Goal: Browse casually: Explore the website without a specific task or goal

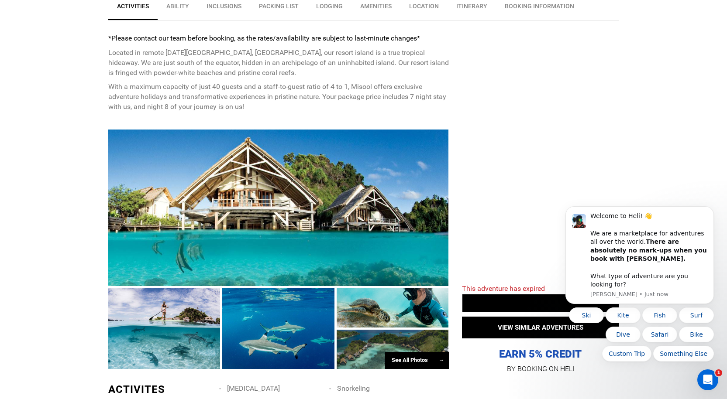
click at [299, 197] on div at bounding box center [278, 208] width 341 height 157
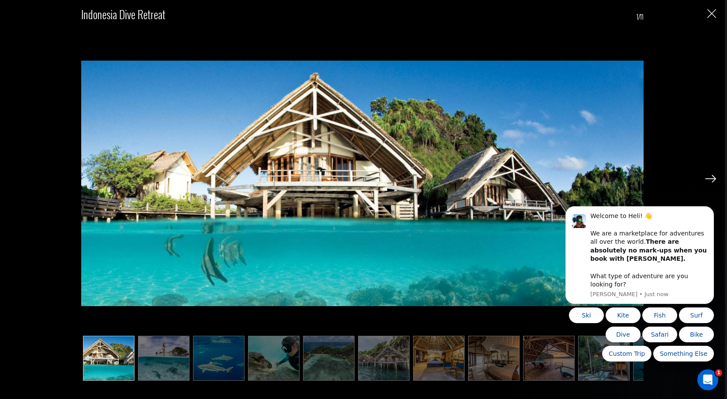
click at [161, 356] on img at bounding box center [164, 358] width 52 height 45
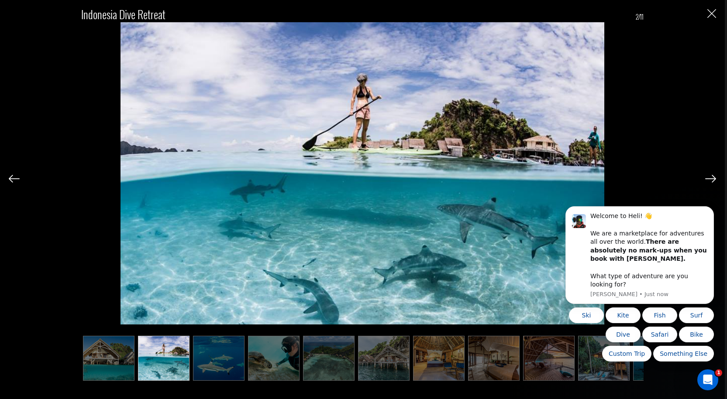
click at [218, 359] on img at bounding box center [219, 358] width 52 height 45
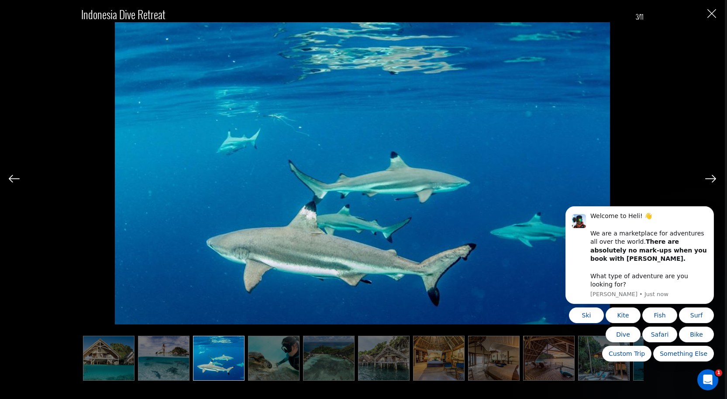
click at [261, 357] on img at bounding box center [274, 358] width 52 height 45
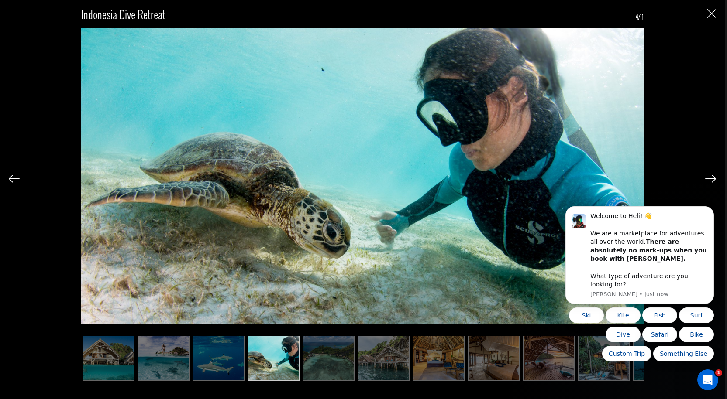
click at [313, 359] on img at bounding box center [329, 358] width 52 height 45
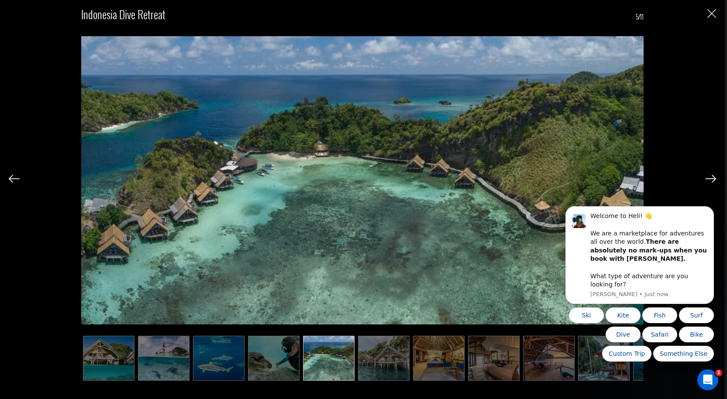
click at [381, 361] on img at bounding box center [384, 358] width 52 height 45
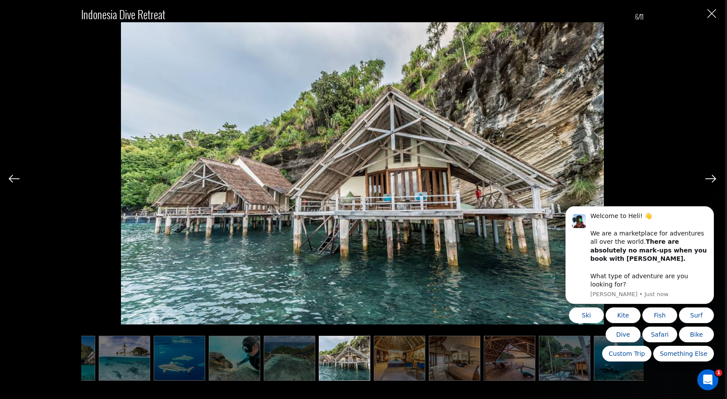
scroll to position [0, 43]
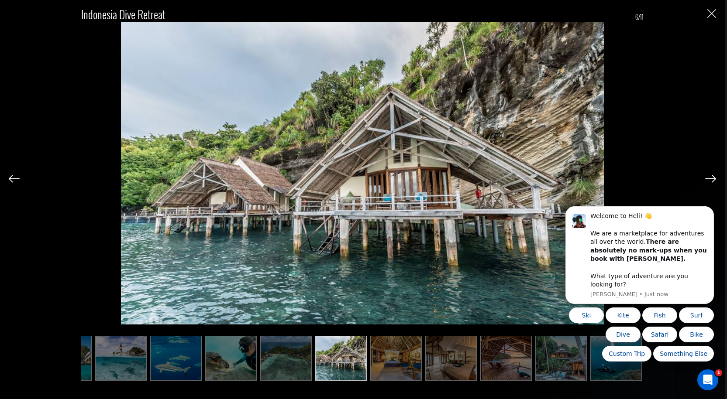
click at [381, 361] on img at bounding box center [396, 358] width 52 height 45
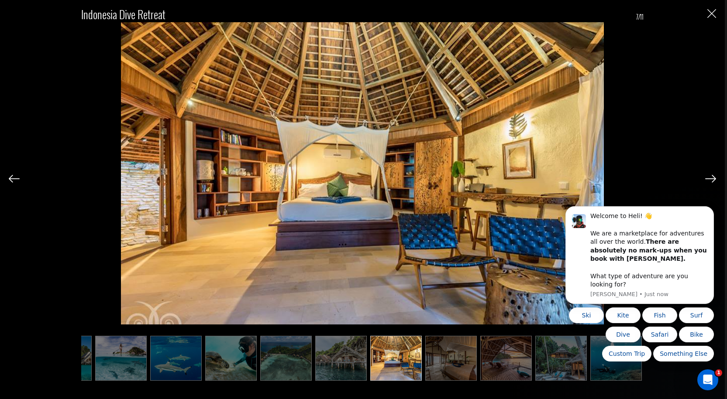
click at [441, 357] on img at bounding box center [451, 358] width 52 height 45
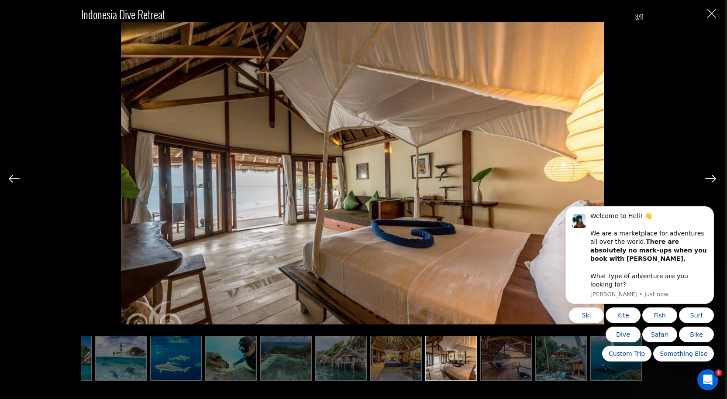
click at [506, 359] on img at bounding box center [506, 358] width 52 height 45
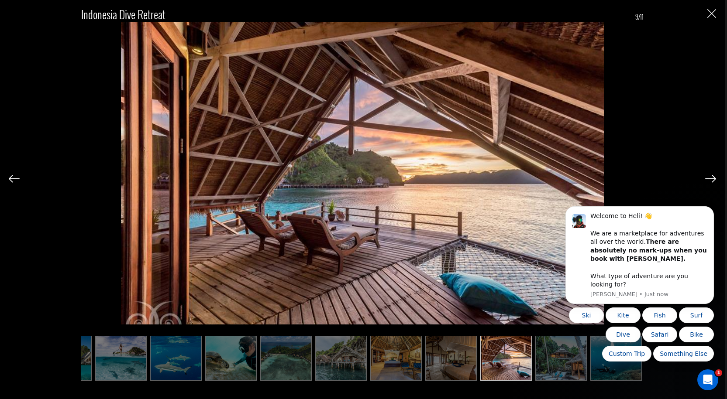
click at [546, 357] on img at bounding box center [561, 358] width 52 height 45
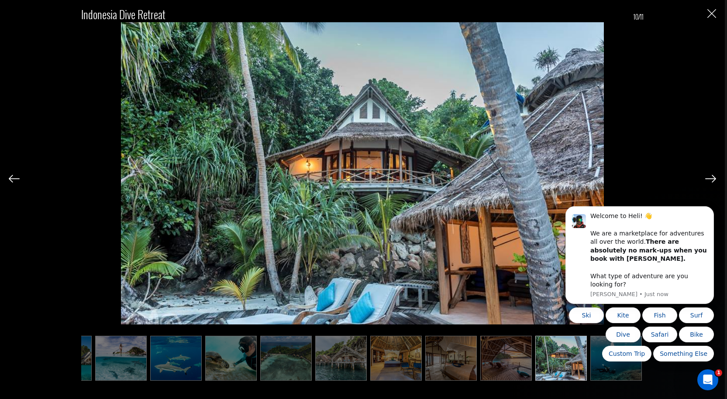
click html "Welcome to Heli! 👋 We are a marketplace for adventures all over the world. Ther…"
click at [267, 373] on img at bounding box center [286, 358] width 52 height 45
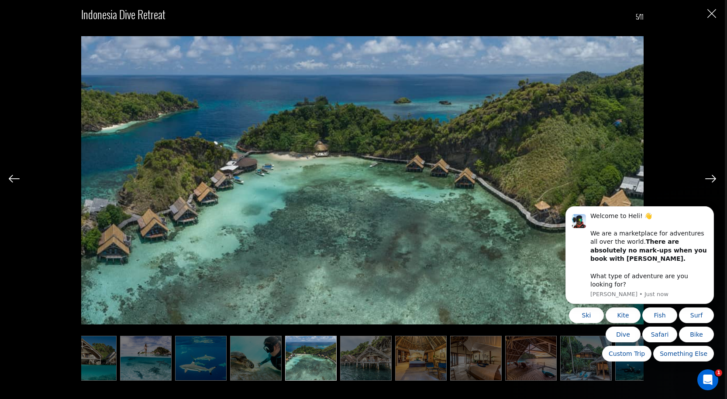
scroll to position [0, 0]
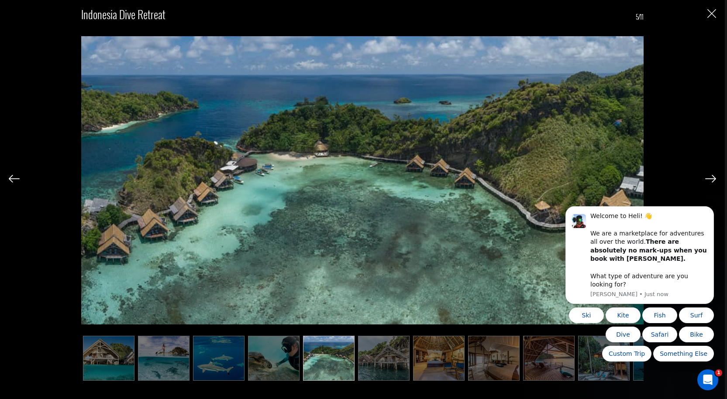
click at [258, 366] on img at bounding box center [274, 358] width 52 height 45
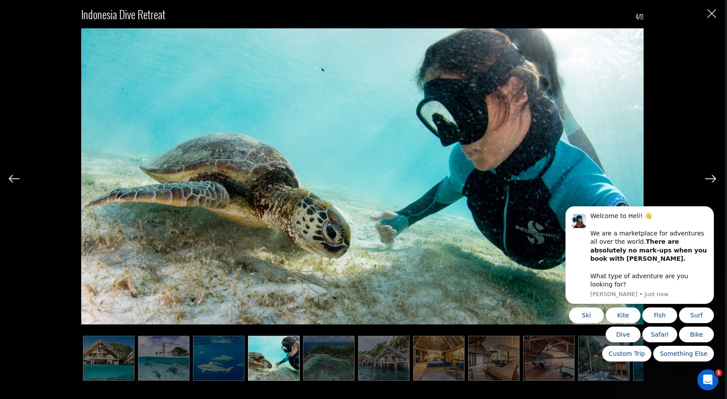
click at [202, 367] on img at bounding box center [219, 358] width 52 height 45
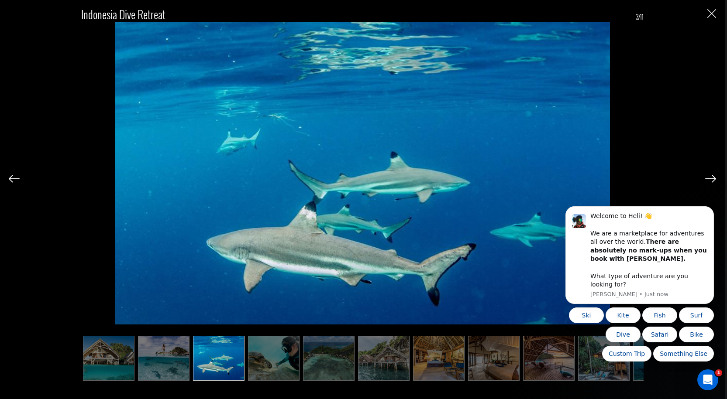
click at [159, 368] on img at bounding box center [164, 358] width 52 height 45
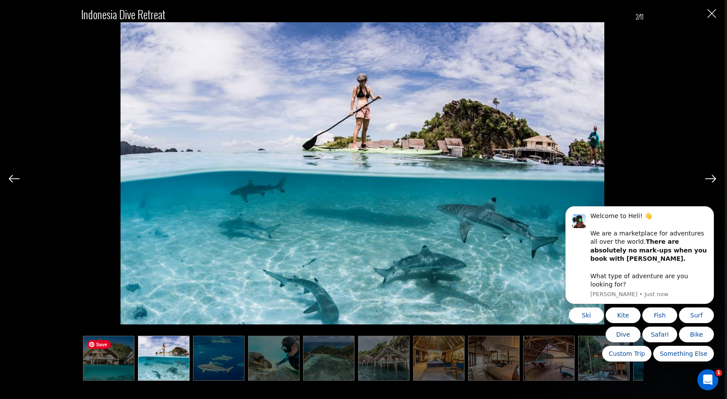
click at [98, 360] on img at bounding box center [109, 358] width 52 height 45
